Goal: Task Accomplishment & Management: Use online tool/utility

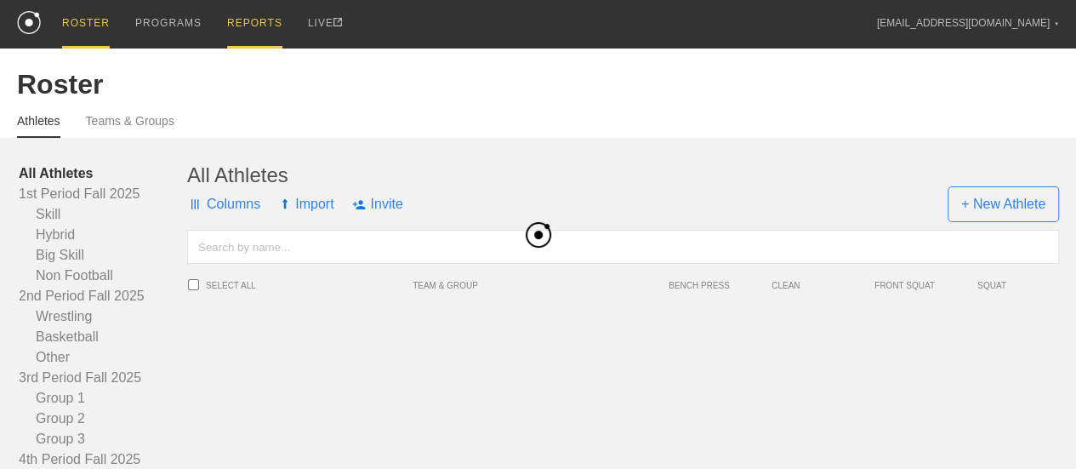
click at [262, 21] on div "REPORTS" at bounding box center [254, 24] width 55 height 48
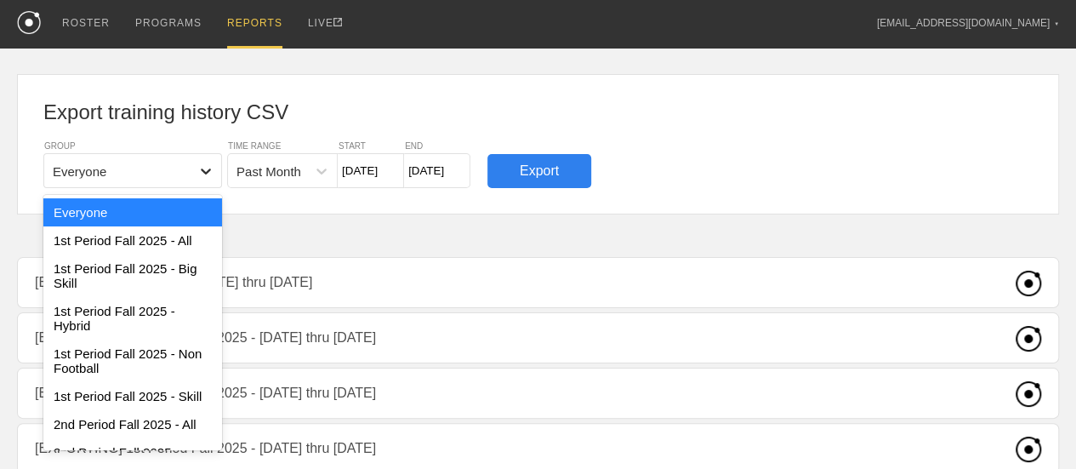
click at [214, 180] on div at bounding box center [206, 171] width 31 height 31
click at [160, 242] on div "1st Period Fall 2025 - All" at bounding box center [132, 240] width 179 height 28
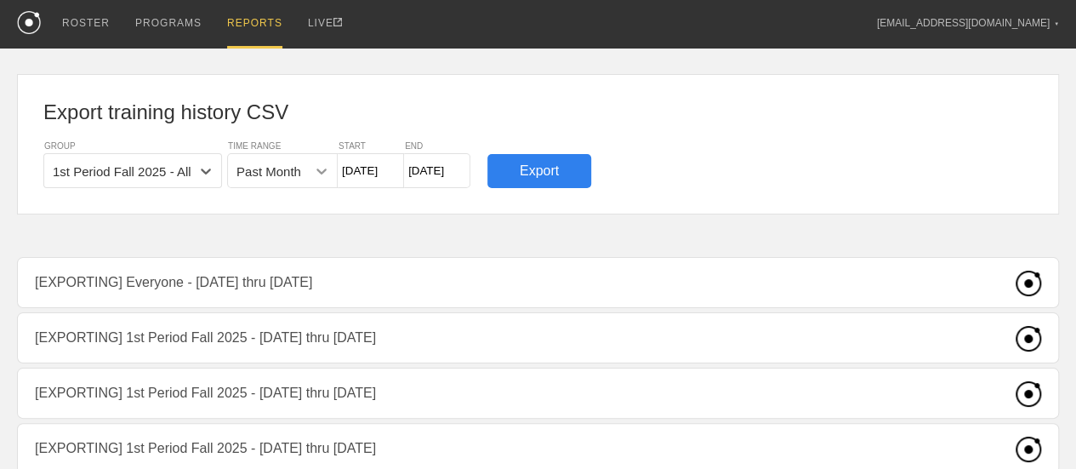
click at [321, 176] on icon at bounding box center [321, 170] width 17 height 17
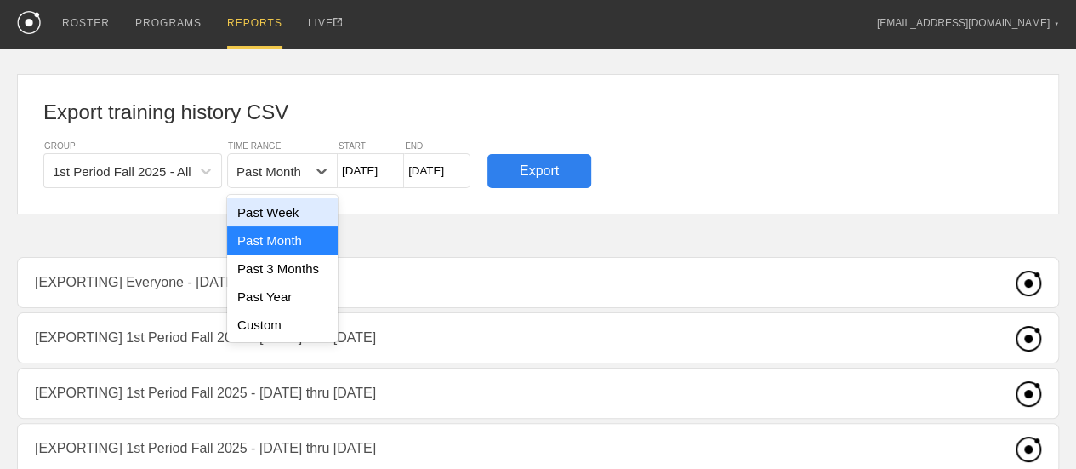
click at [299, 217] on div "Past Week" at bounding box center [282, 212] width 111 height 28
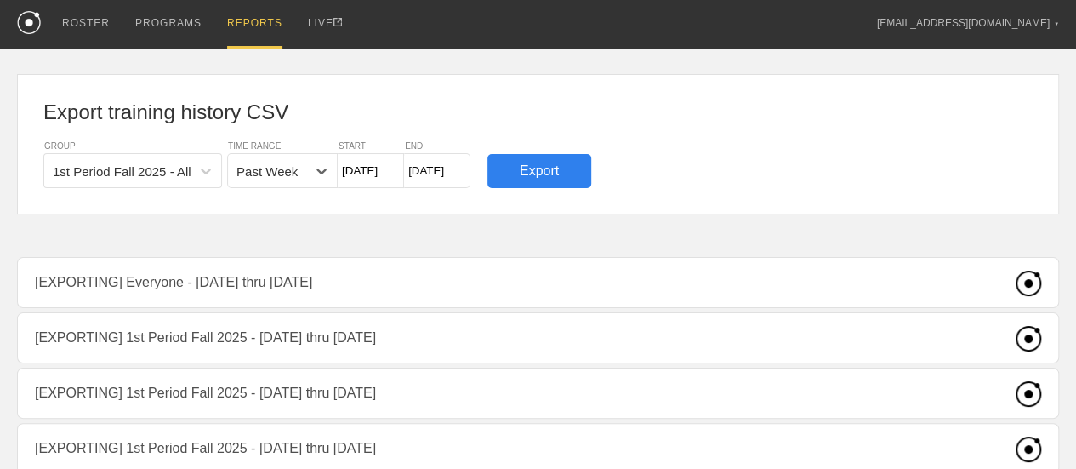
click at [382, 171] on input "[DATE]" at bounding box center [371, 170] width 66 height 35
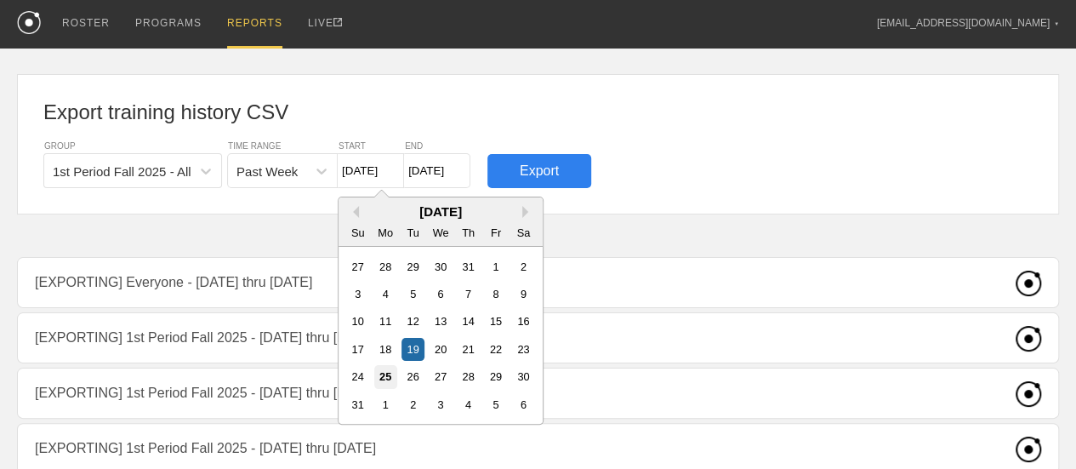
click at [385, 372] on div "25" at bounding box center [385, 376] width 23 height 23
type input "[DATE]"
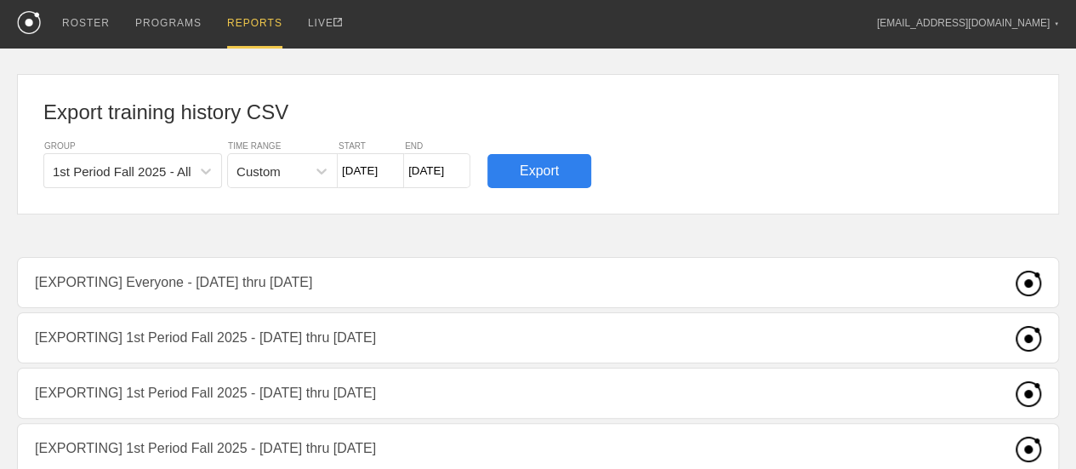
click at [431, 175] on input "[DATE]" at bounding box center [437, 170] width 66 height 35
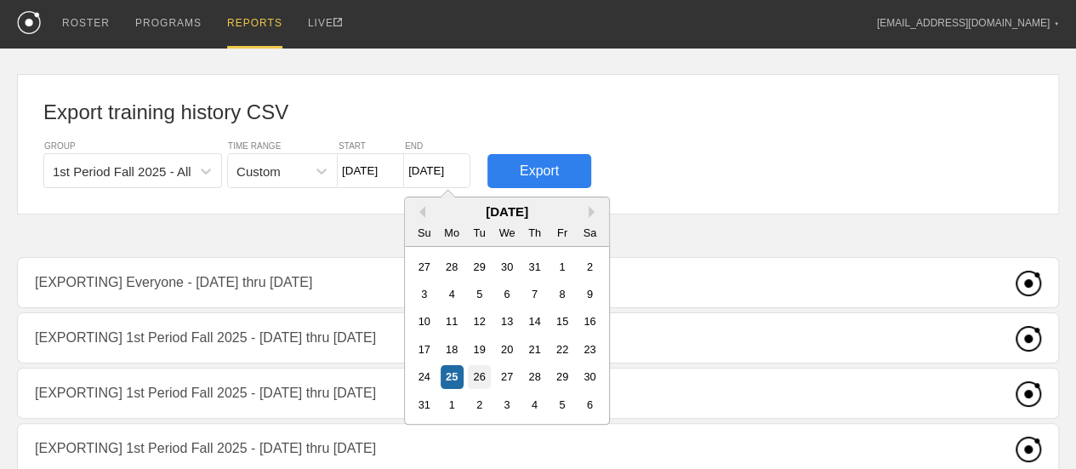
click at [488, 379] on div "26" at bounding box center [479, 376] width 23 height 23
type input "[DATE]"
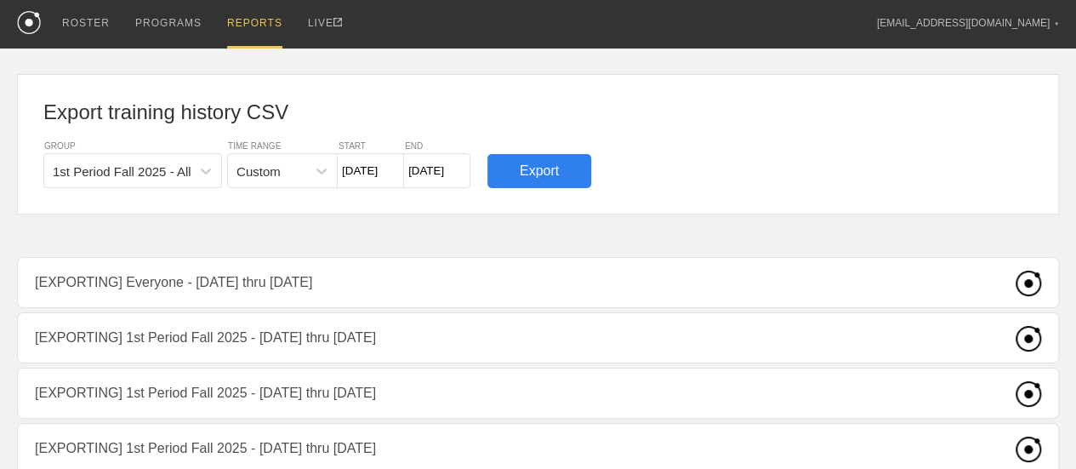
click at [559, 166] on div "Export" at bounding box center [539, 171] width 104 height 34
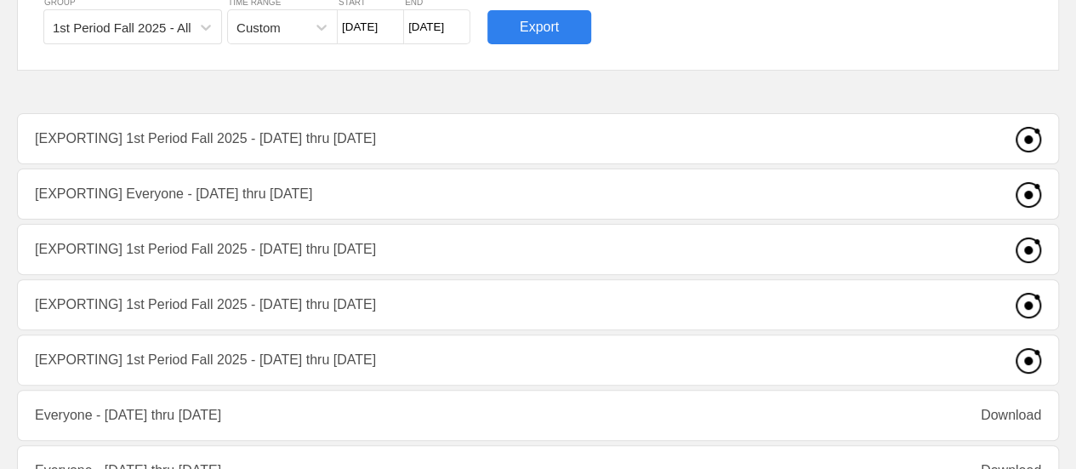
scroll to position [170, 0]
